Goal: Task Accomplishment & Management: Use online tool/utility

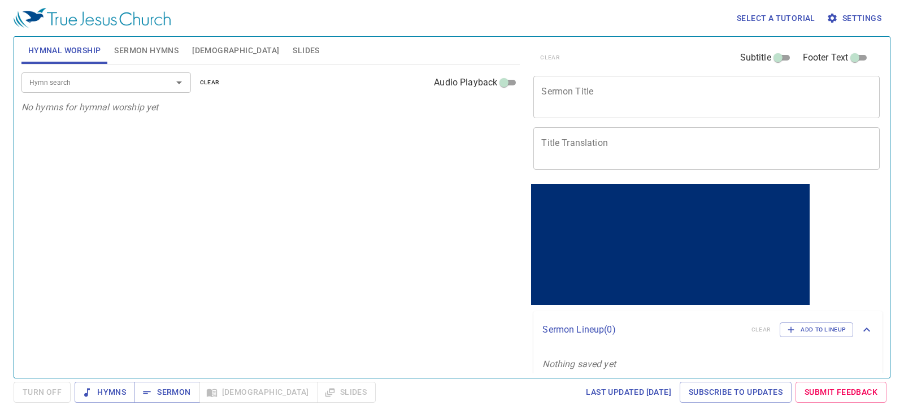
click at [137, 83] on input "Hymn search" at bounding box center [89, 82] width 129 height 13
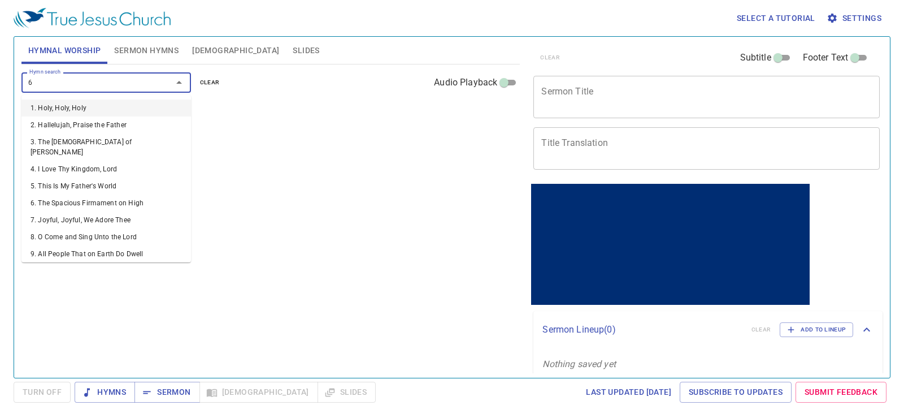
type input "62"
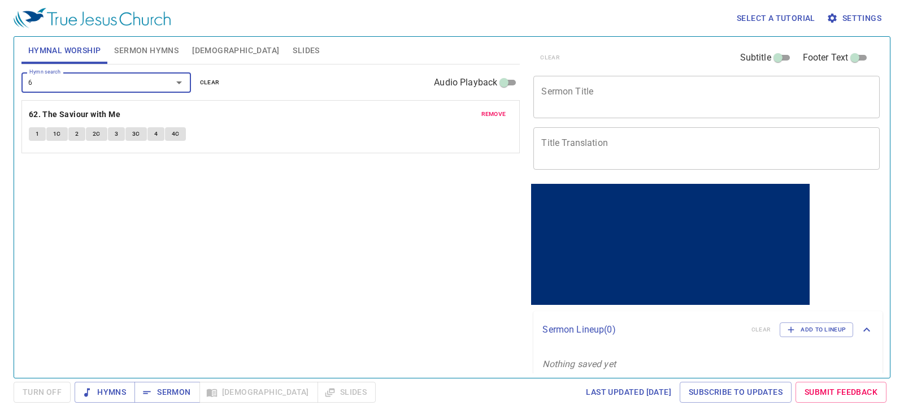
type input "65"
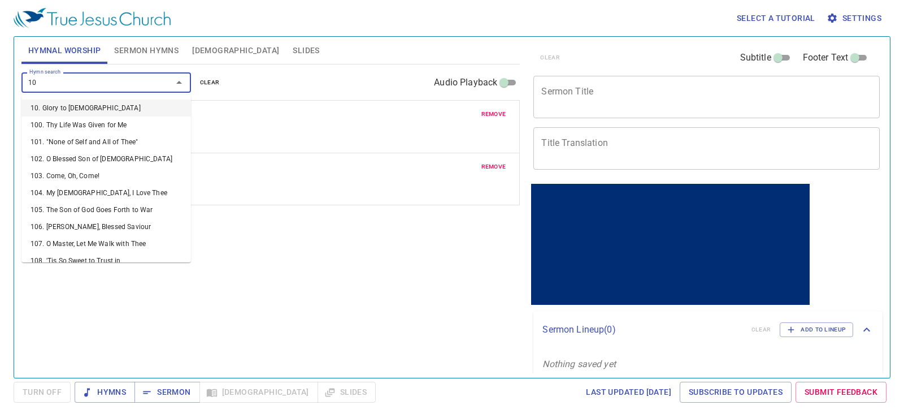
type input "108"
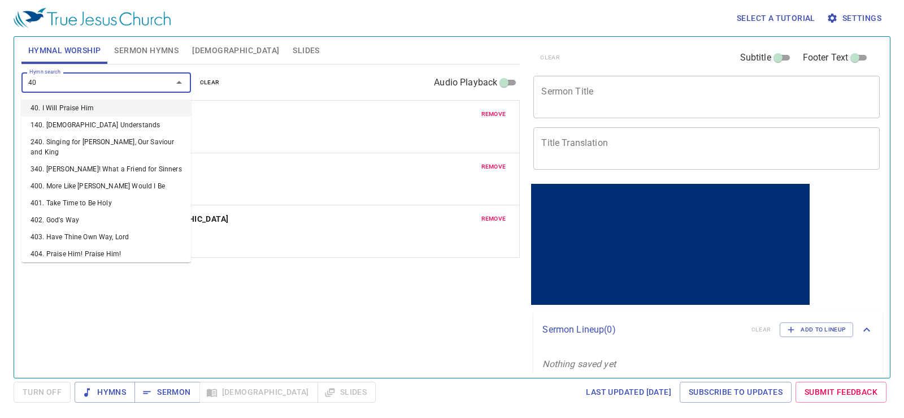
type input "405"
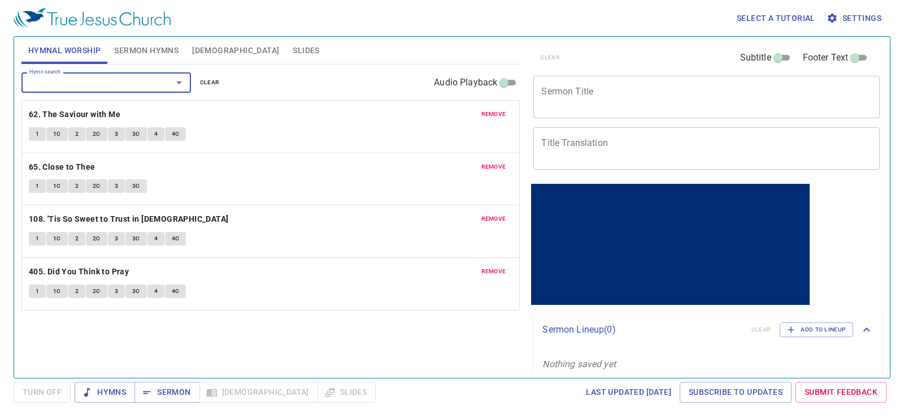
click at [134, 57] on span "Sermon Hymns" at bounding box center [146, 51] width 64 height 14
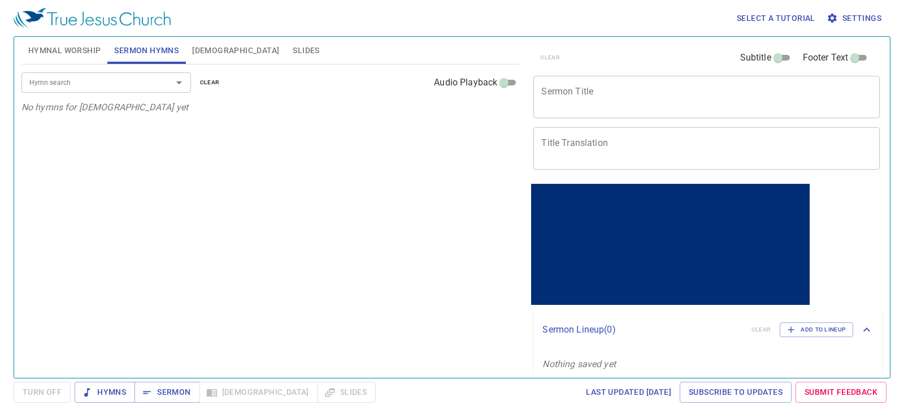
click at [554, 94] on textarea "Sermon Title" at bounding box center [706, 96] width 331 height 21
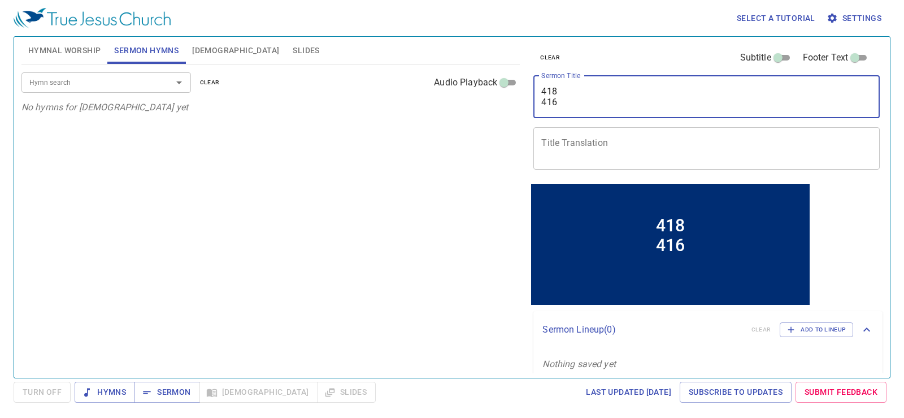
type textarea "418 416"
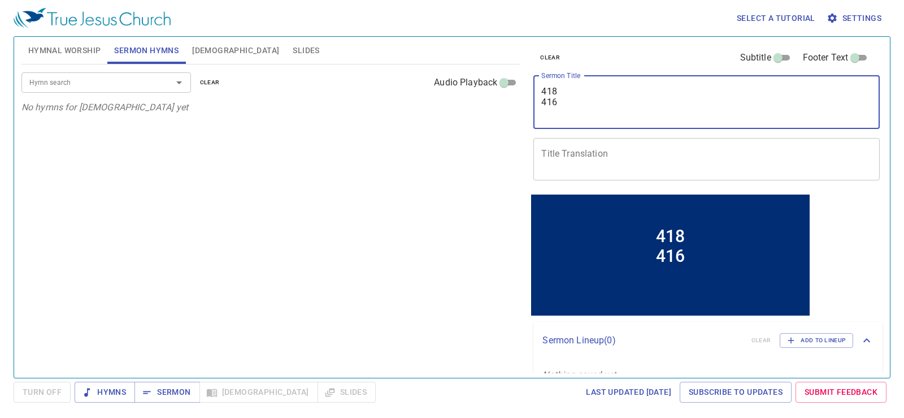
drag, startPoint x: 553, startPoint y: 85, endPoint x: 483, endPoint y: 32, distance: 87.8
click at [483, 32] on div "Select a tutorial Settings Hymnal Worship Sermon Hymns Bible Slides Hymn search…" at bounding box center [452, 209] width 904 height 418
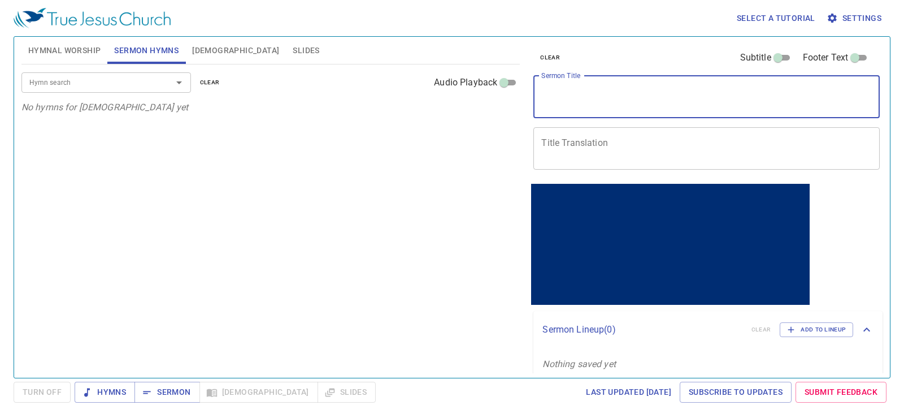
click at [153, 85] on input "Hymn search" at bounding box center [89, 82] width 129 height 13
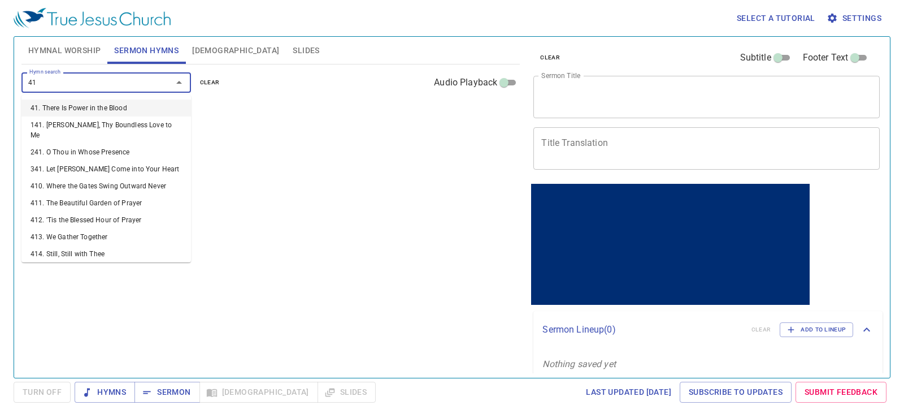
type input "418"
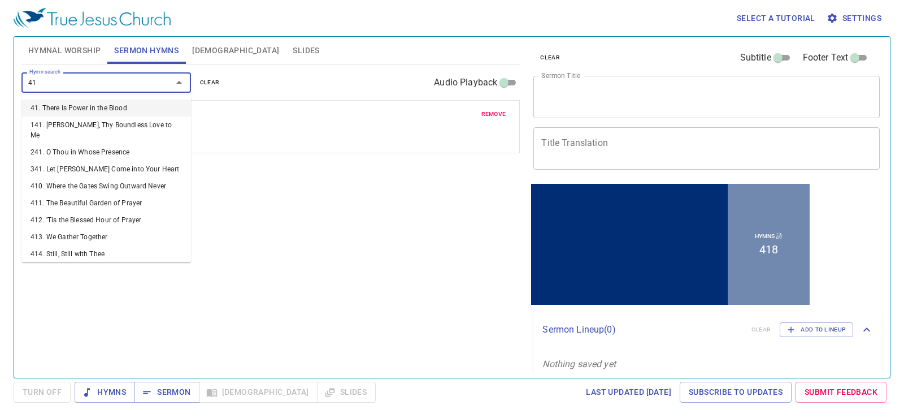
type input "416"
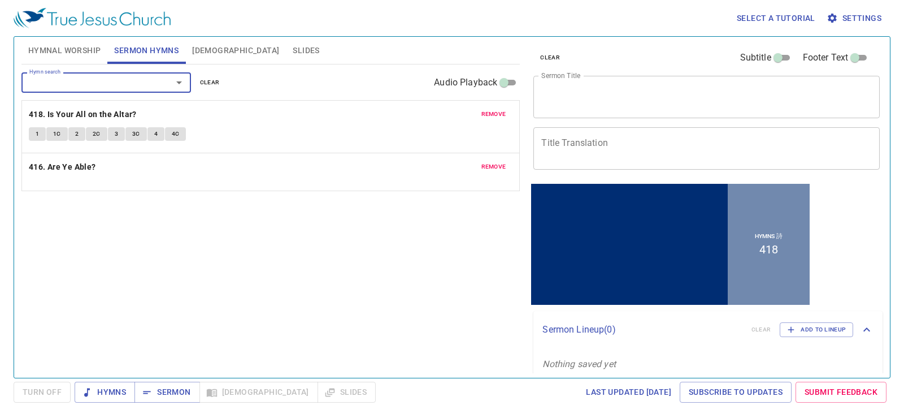
type input "0"
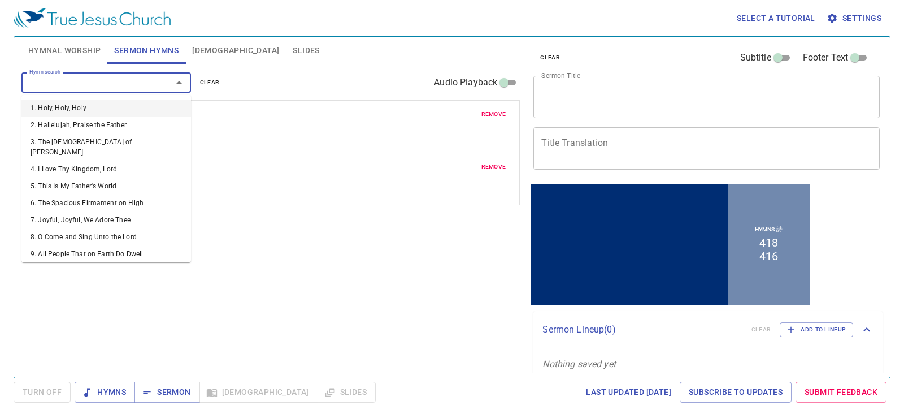
click at [263, 135] on div "remove 418. Is Your All on the Altar? 1 1C 2 2C 3 3C 4 4C remove 416. Are Ye Ab…" at bounding box center [270, 152] width 499 height 105
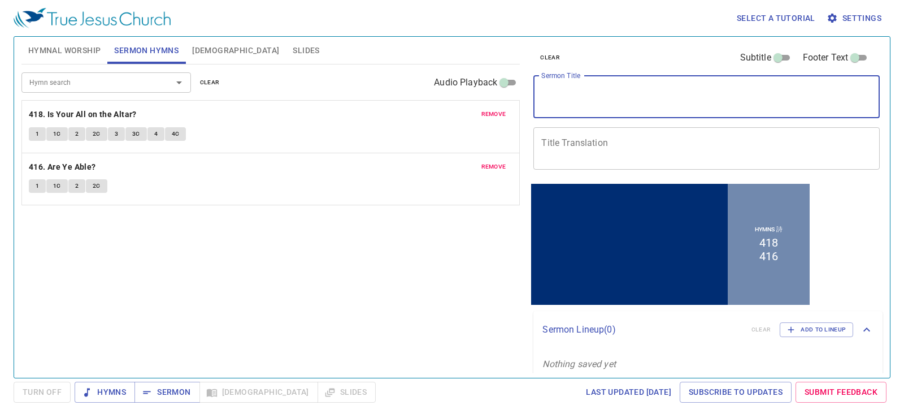
click at [710, 101] on textarea "Sermon Title" at bounding box center [706, 96] width 331 height 21
paste textarea "Two Mites 兩個小錢"
type textarea "Two Mites 兩個小錢"
drag, startPoint x: 610, startPoint y: 102, endPoint x: 441, endPoint y: 97, distance: 169.6
click at [441, 97] on div "Hymnal Worship Sermon Hymns Bible Slides Hymn search Hymn search clear Audio Pl…" at bounding box center [452, 202] width 870 height 341
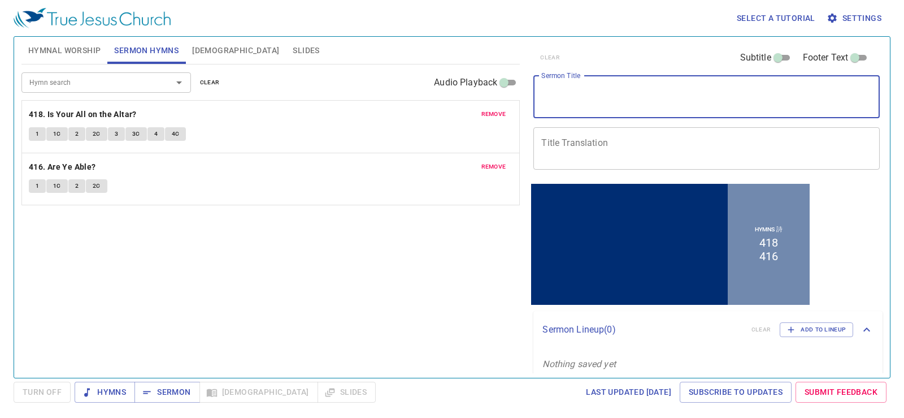
type textarea "V"
paste textarea "Two Mites 兩個小錢"
drag, startPoint x: 576, startPoint y: 107, endPoint x: 534, endPoint y: 108, distance: 42.4
click at [534, 108] on div "Two Mites 兩個小錢 x Sermon Title" at bounding box center [706, 97] width 346 height 42
type textarea "Two Mites"
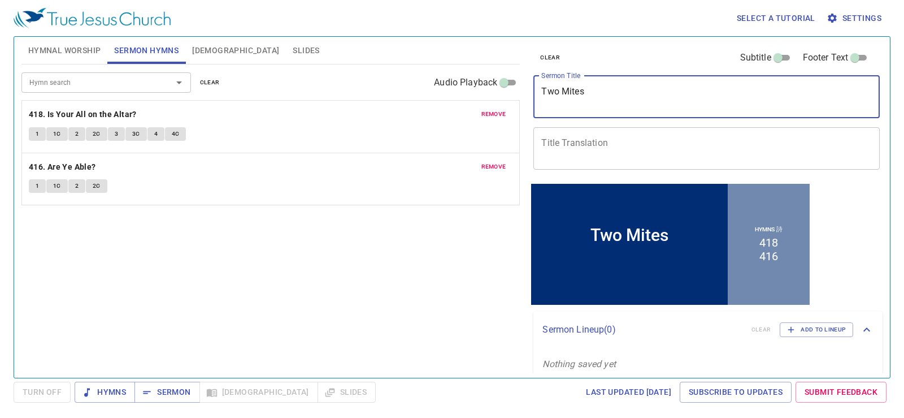
click at [563, 147] on textarea "Title Translation" at bounding box center [706, 147] width 331 height 21
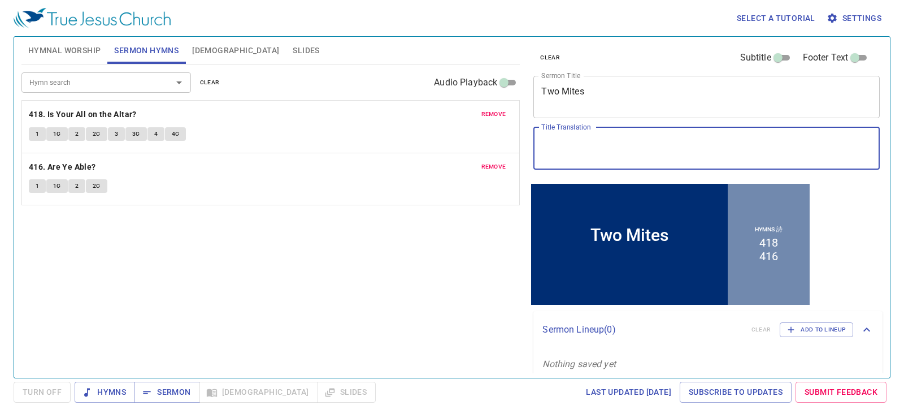
paste textarea "Two Mites 兩個小錢"
drag, startPoint x: 603, startPoint y: 143, endPoint x: 432, endPoint y: 113, distance: 173.8
click at [432, 113] on div "Hymnal Worship Sermon Hymns Bible Slides Hymn search Hymn search clear Audio Pl…" at bounding box center [452, 202] width 870 height 341
type textarea "兩個小錢"
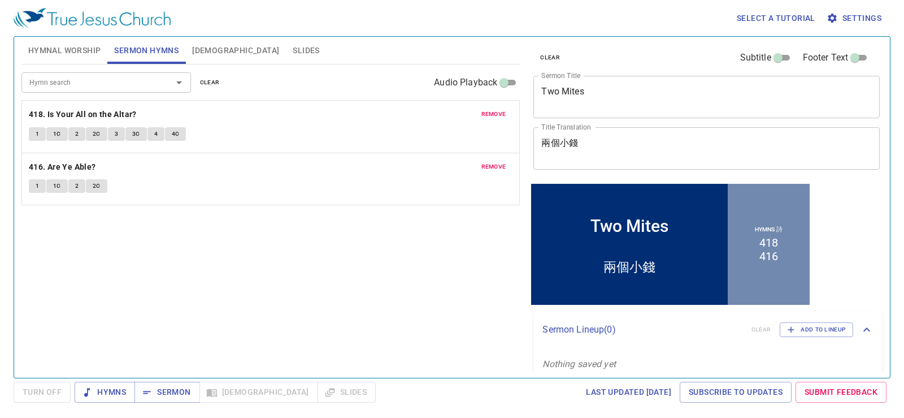
click at [548, 110] on div "Two Mites x Sermon Title" at bounding box center [706, 97] width 346 height 42
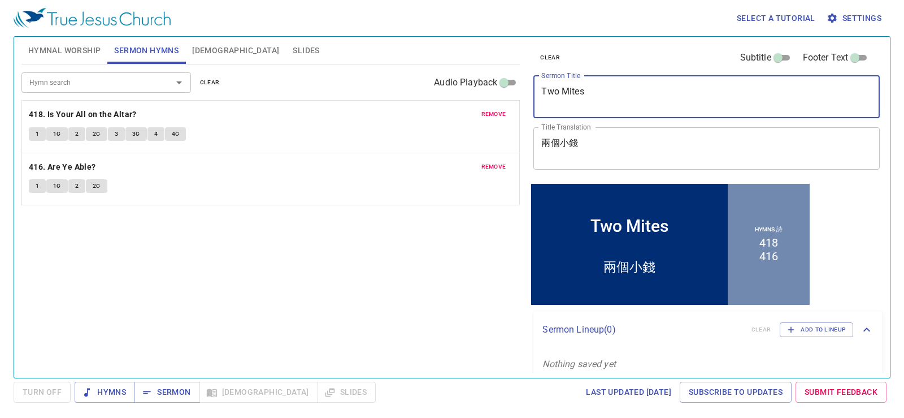
click at [552, 107] on textarea "Two Mites" at bounding box center [706, 96] width 331 height 21
click at [548, 106] on textarea "Two Mites" at bounding box center [706, 96] width 331 height 21
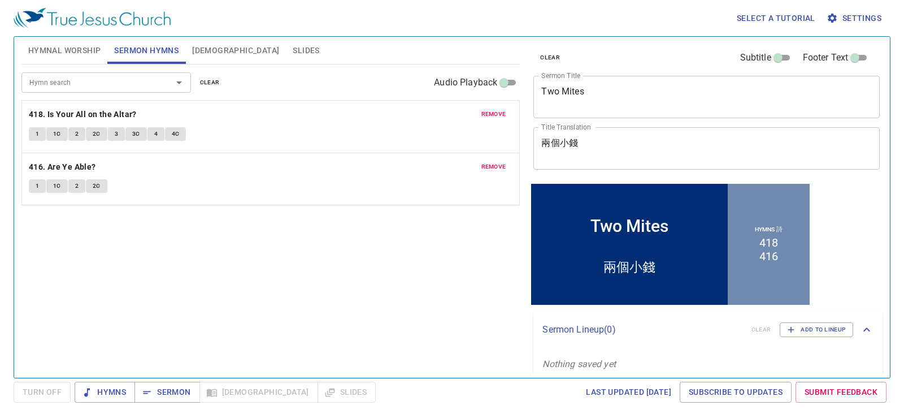
click at [611, 113] on div "Two Mites x Sermon Title" at bounding box center [706, 97] width 346 height 42
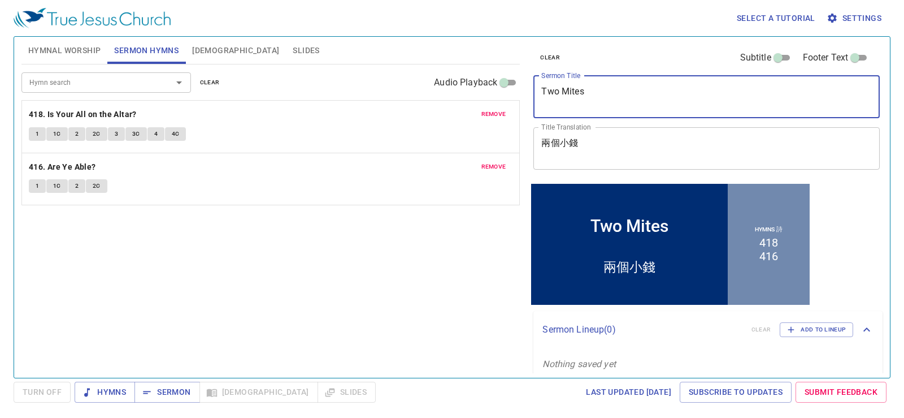
click at [611, 104] on textarea "Two Mites" at bounding box center [706, 96] width 331 height 21
type textarea "Two Mites"
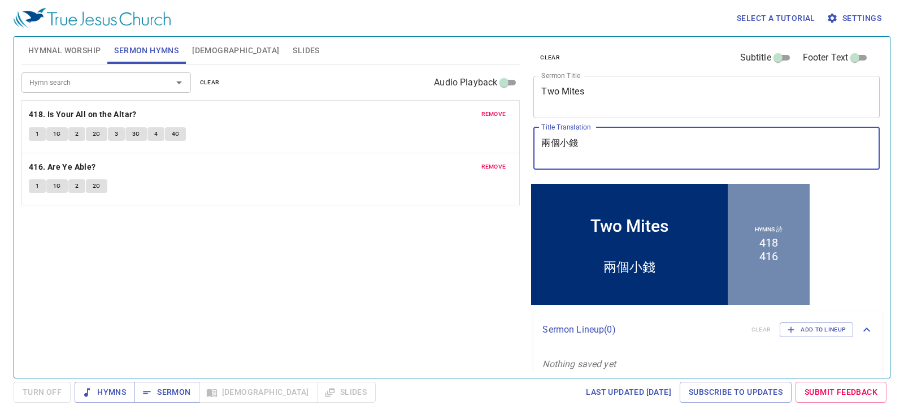
click at [543, 148] on textarea "兩個小錢" at bounding box center [706, 147] width 331 height 21
type textarea "兩個小錢"
click at [561, 106] on textarea "Two Mites" at bounding box center [706, 96] width 331 height 21
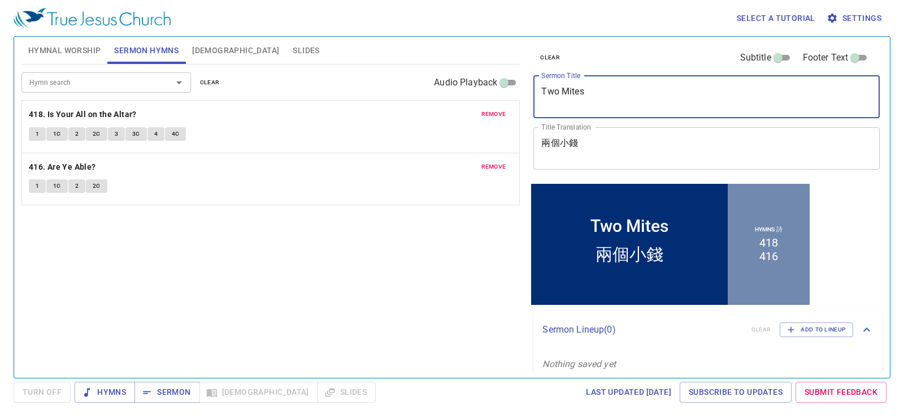
click at [552, 111] on div "Two Mites x Sermon Title" at bounding box center [706, 97] width 346 height 42
click at [546, 108] on div "Two Mites x Sermon Title" at bounding box center [706, 97] width 346 height 42
click at [541, 90] on textarea "Two Mites" at bounding box center [706, 96] width 331 height 21
type textarea "Two Mites"
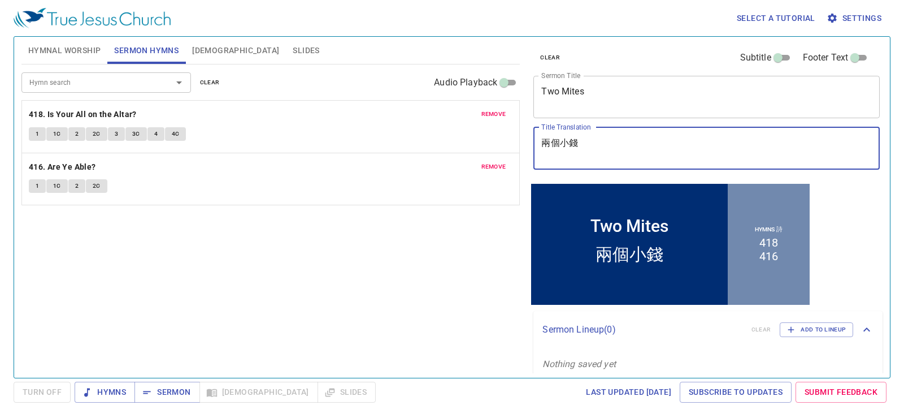
click at [589, 158] on textarea "兩個小錢" at bounding box center [706, 147] width 331 height 21
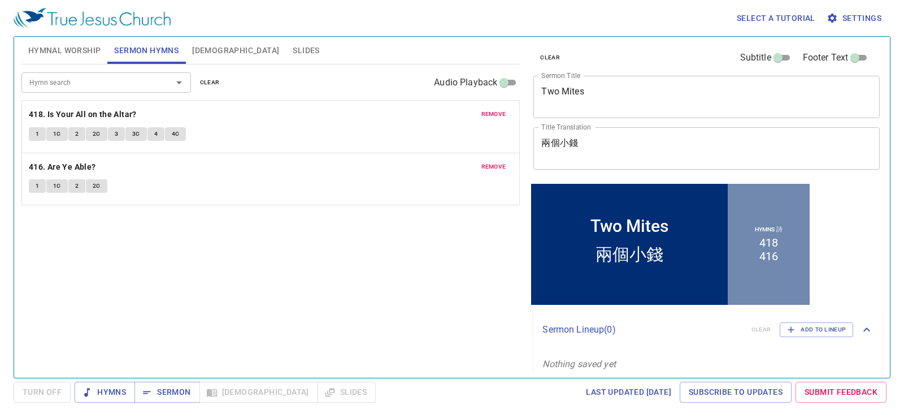
click at [862, 257] on div "clear Subtitle Footer Text Sermon Title Two Mites x Sermon Title Title Translat…" at bounding box center [705, 202] width 363 height 341
click at [89, 40] on button "Hymnal Worship" at bounding box center [64, 50] width 86 height 27
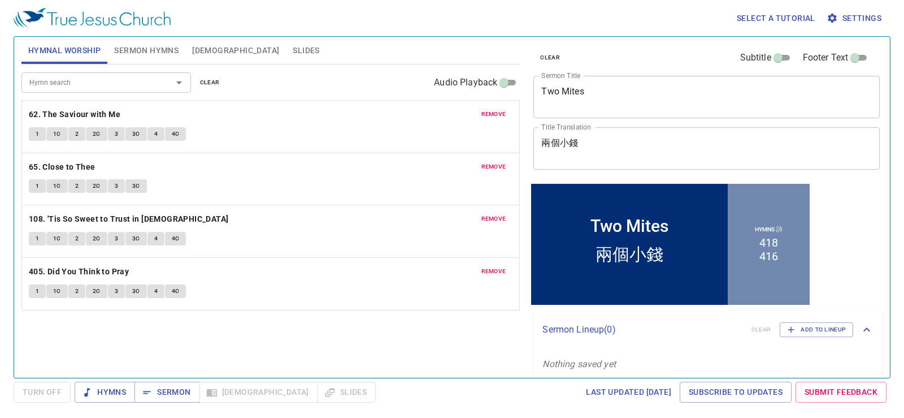
click at [286, 41] on button "Slides" at bounding box center [306, 50] width 40 height 27
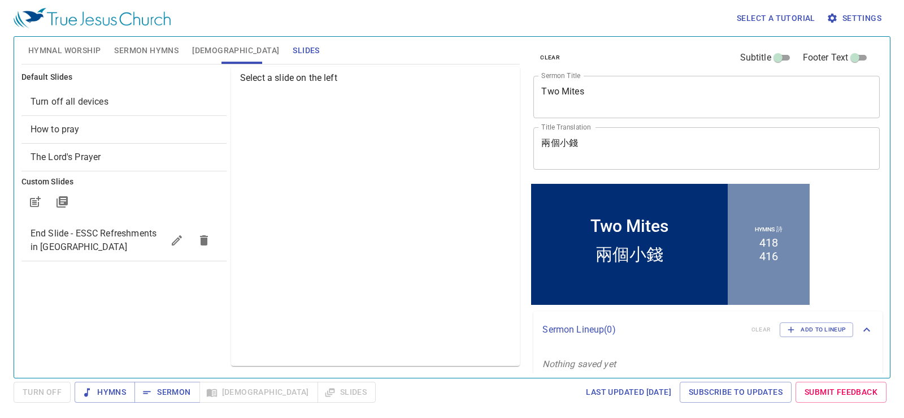
click at [163, 91] on div "Turn off all devices" at bounding box center [123, 101] width 205 height 27
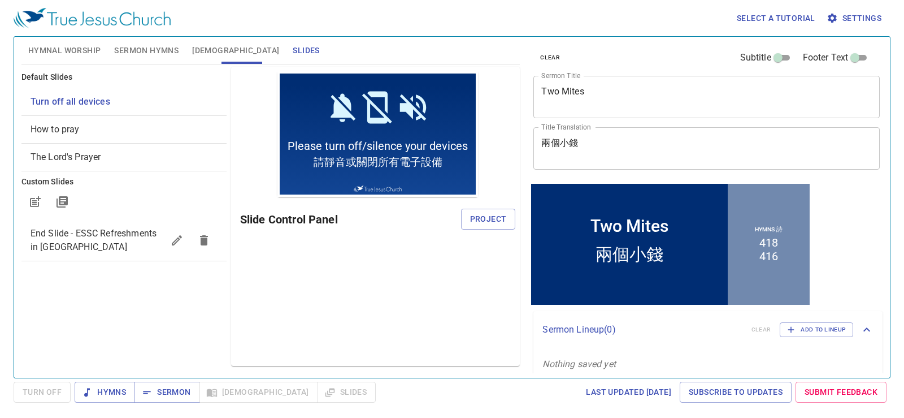
click at [498, 206] on div "Slide Control Panel Project" at bounding box center [377, 219] width 275 height 27
click at [498, 211] on button "Project" at bounding box center [488, 219] width 55 height 21
drag, startPoint x: 145, startPoint y: 47, endPoint x: 86, endPoint y: 38, distance: 59.5
click at [145, 47] on span "Sermon Hymns" at bounding box center [146, 51] width 64 height 14
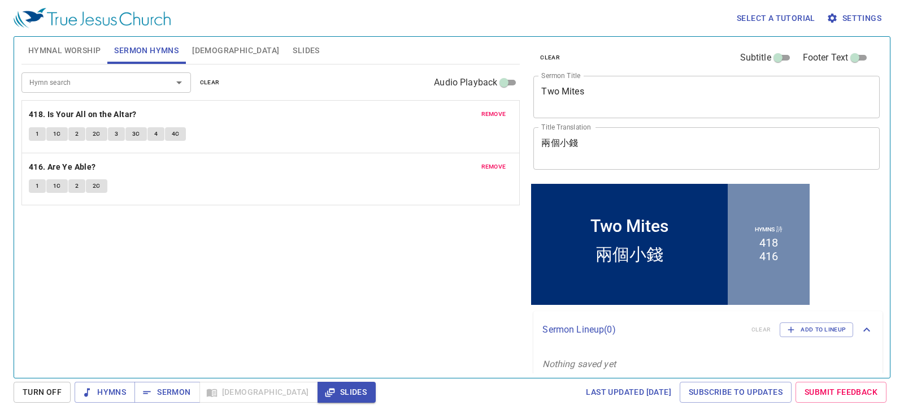
click at [58, 45] on span "Hymnal Worship" at bounding box center [64, 51] width 73 height 14
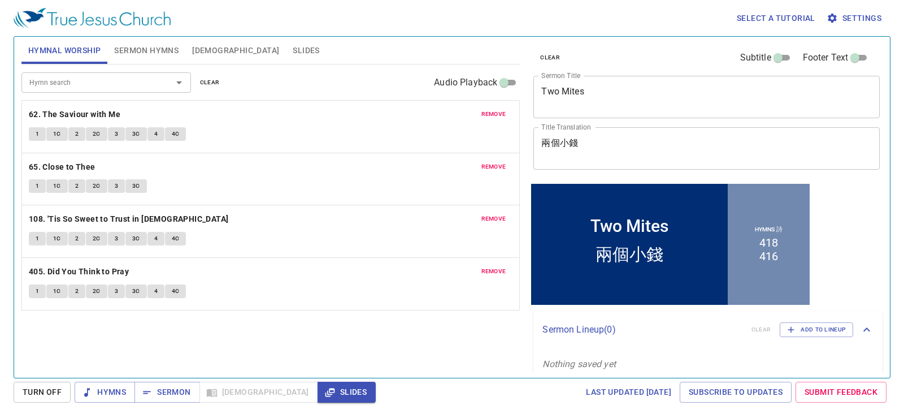
click at [140, 59] on button "Sermon Hymns" at bounding box center [146, 50] width 78 height 27
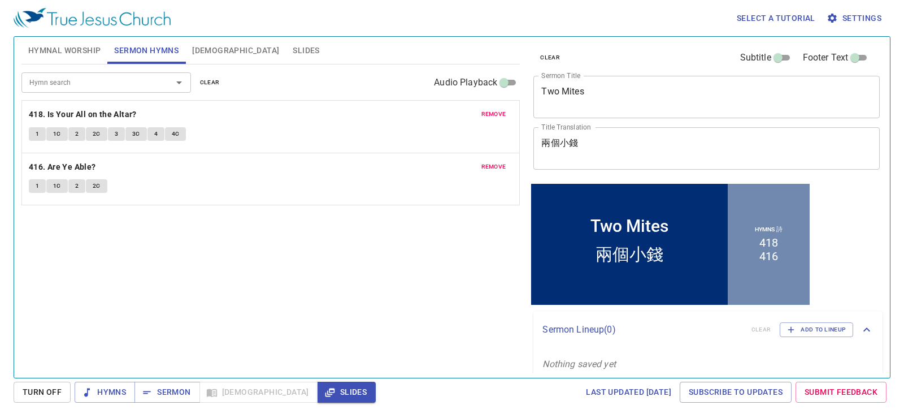
click at [36, 57] on span "Hymnal Worship" at bounding box center [64, 51] width 73 height 14
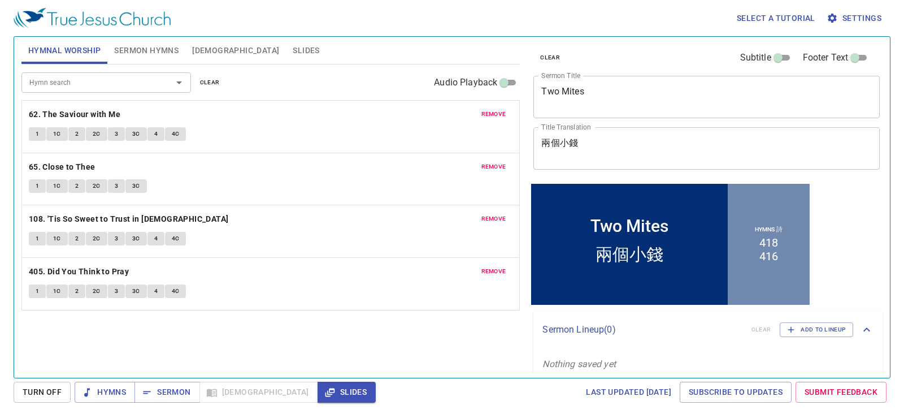
click at [266, 170] on p "65. Close to Thee" at bounding box center [271, 167] width 484 height 14
click at [265, 162] on p "65. Close to Thee" at bounding box center [271, 167] width 484 height 14
click at [169, 74] on div "Hymn search" at bounding box center [106, 82] width 170 height 20
click at [175, 79] on icon "Open" at bounding box center [179, 83] width 14 height 14
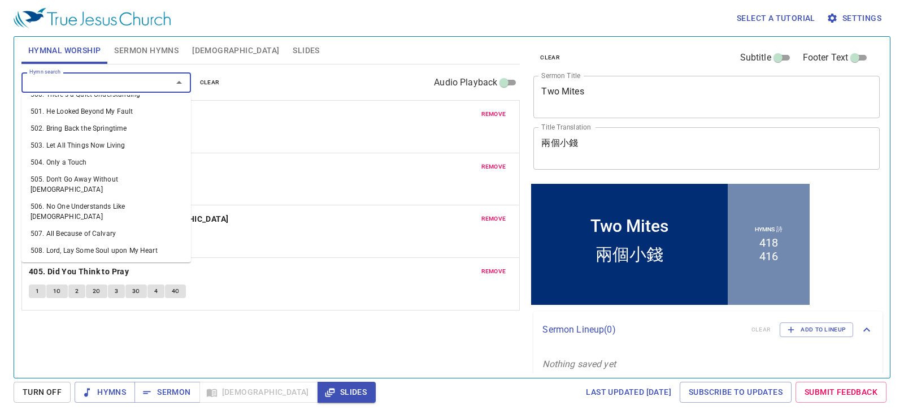
scroll to position [8949, 0]
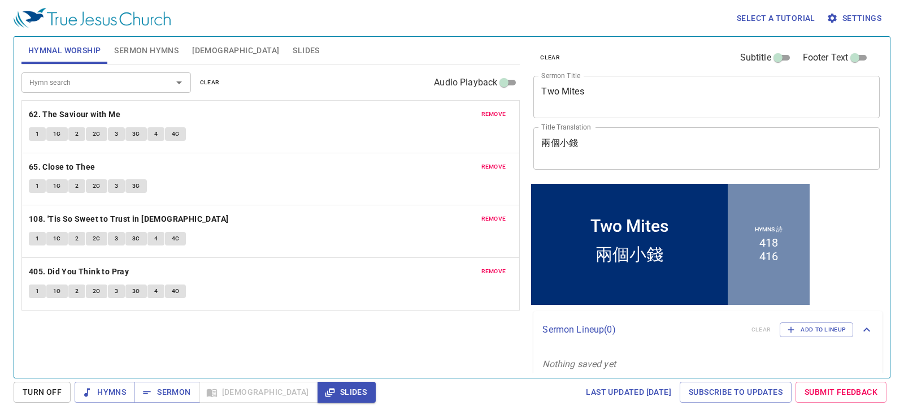
click at [305, 133] on div "1 1C 2 2C 3 3C 4 4C" at bounding box center [271, 135] width 484 height 16
click at [414, 178] on div "remove 65. Close to Thee 1 1C 2 2C 3 3C" at bounding box center [271, 179] width 498 height 52
click at [413, 181] on div "1 1C 2 2C 3 3C" at bounding box center [271, 187] width 484 height 16
click at [240, 133] on div "1 1C 2 2C 3 3C 4 4C" at bounding box center [271, 135] width 484 height 16
drag, startPoint x: 87, startPoint y: 117, endPoint x: 254, endPoint y: 125, distance: 166.9
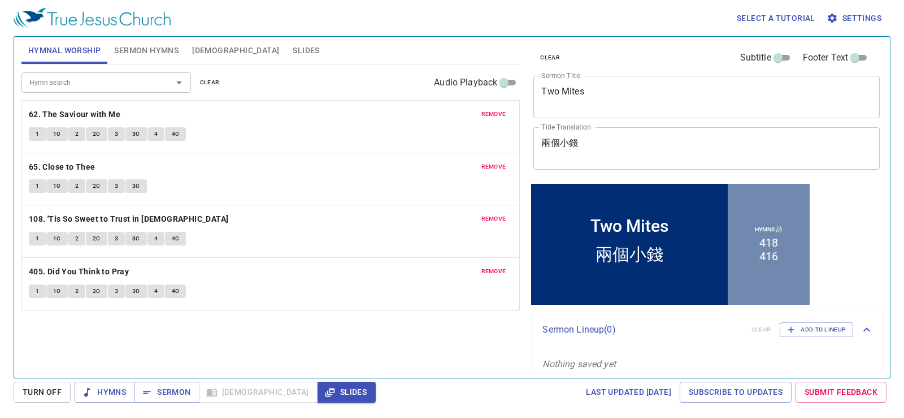
click at [87, 117] on b "62. The Saviour with Me" at bounding box center [75, 114] width 92 height 14
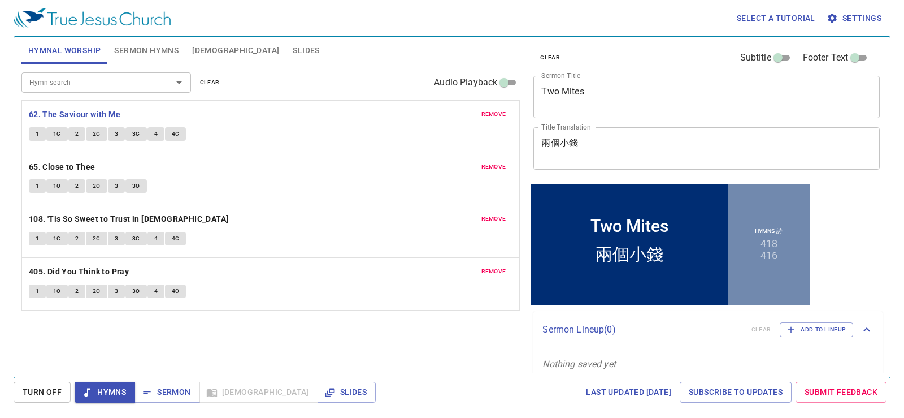
click at [264, 123] on div "remove 62. The Saviour with Me 1 1C 2 2C 3 3C 4 4C" at bounding box center [271, 127] width 498 height 52
click at [298, 106] on div "remove 62. The Saviour with Me 1 1C 2 2C 3 3C 4 4C" at bounding box center [271, 127] width 498 height 52
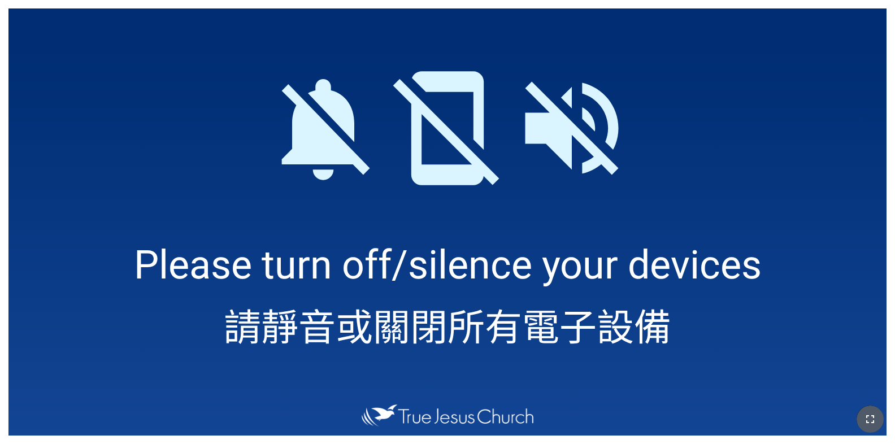
click at [878, 419] on button "button" at bounding box center [870, 419] width 27 height 27
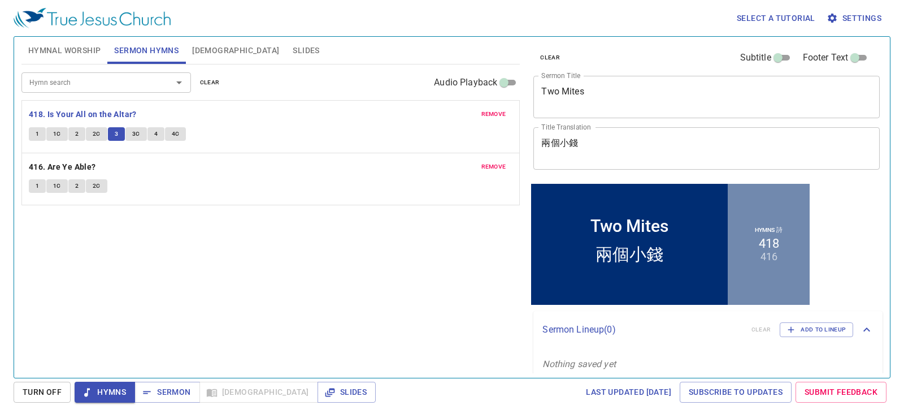
click at [131, 131] on button "3C" at bounding box center [135, 134] width 21 height 14
click at [142, 158] on div "remove 416. Are Ye Able? 1 1C 2 2C" at bounding box center [271, 179] width 498 height 52
